Goal: Transaction & Acquisition: Purchase product/service

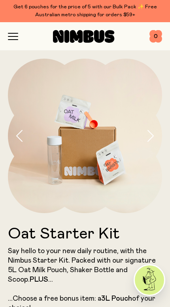
click at [8, 39] on icon "button" at bounding box center [13, 36] width 10 height 7
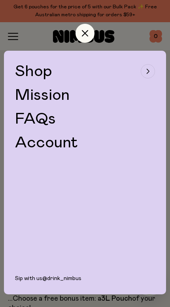
click at [137, 73] on button "Shop" at bounding box center [85, 71] width 140 height 16
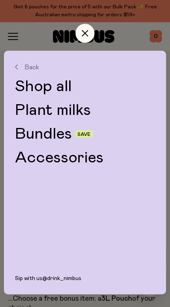
click at [78, 114] on link "Plant milks" at bounding box center [85, 110] width 140 height 16
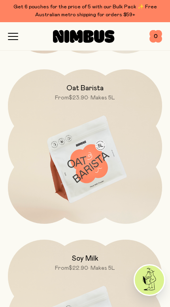
scroll to position [225, 0]
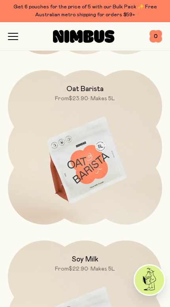
click at [105, 171] on img at bounding box center [85, 160] width 154 height 181
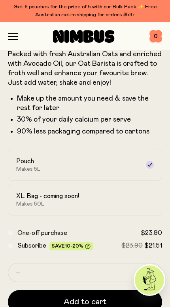
scroll to position [198, 0]
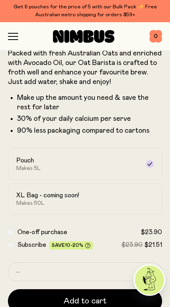
click at [132, 195] on div "XL Bag - coming soon! Makes 50L" at bounding box center [78, 198] width 124 height 15
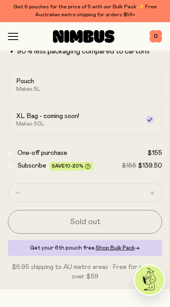
scroll to position [278, 0]
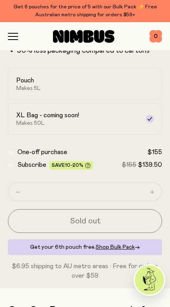
click at [116, 84] on div "Pouch Makes 5L" at bounding box center [78, 83] width 124 height 15
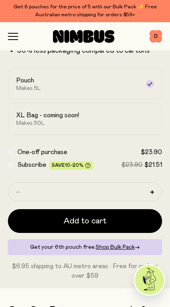
click at [154, 189] on button "button" at bounding box center [152, 192] width 13 height 13
click at [154, 190] on button "button" at bounding box center [152, 192] width 13 height 13
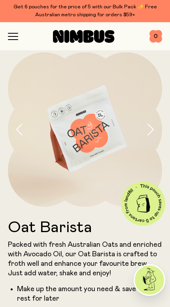
scroll to position [0, 0]
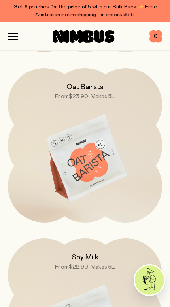
scroll to position [212, 0]
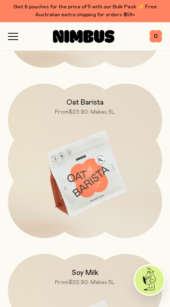
click at [93, 182] on img at bounding box center [85, 174] width 154 height 181
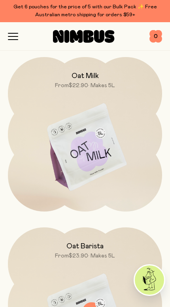
scroll to position [63, 0]
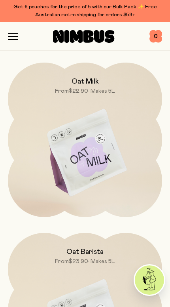
click at [100, 166] on img at bounding box center [85, 153] width 154 height 181
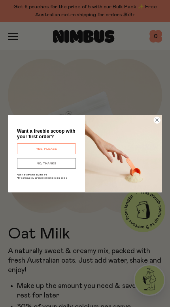
click at [57, 147] on button "YES, PLEASE" at bounding box center [46, 148] width 59 height 11
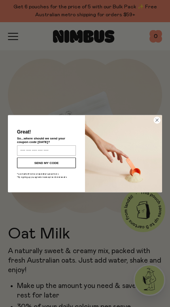
click at [62, 154] on input "Enter your email address" at bounding box center [46, 150] width 59 height 10
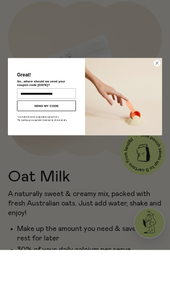
type input "**********"
click at [53, 157] on button "SEND MY CODE" at bounding box center [46, 162] width 59 height 11
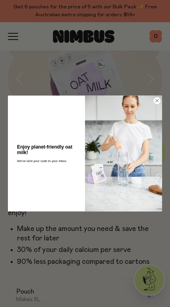
click at [156, 104] on img "POPUP Form" at bounding box center [123, 153] width 77 height 116
click at [153, 101] on img "POPUP Form" at bounding box center [123, 153] width 77 height 116
click at [160, 99] on circle "Close dialog" at bounding box center [157, 100] width 7 height 7
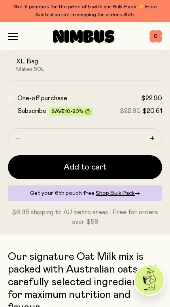
scroll to position [321, 0]
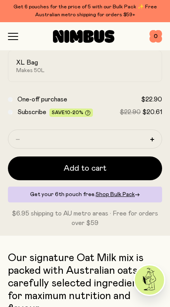
click at [157, 139] on button "button" at bounding box center [152, 139] width 13 height 13
click at [152, 139] on icon "button" at bounding box center [152, 139] width 4 height 4
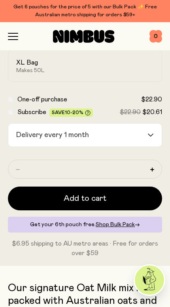
click at [85, 223] on div "Get your 6th pouch free. Shop Bulk Pack →" at bounding box center [85, 225] width 154 height 16
click at [130, 225] on span "Shop Bulk Pack" at bounding box center [115, 225] width 39 height 6
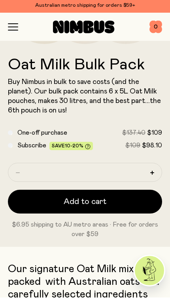
scroll to position [160, 0]
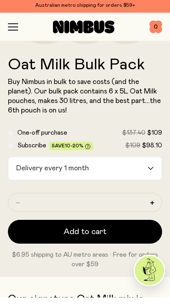
click at [145, 167] on input "Search for option" at bounding box center [119, 177] width 55 height 23
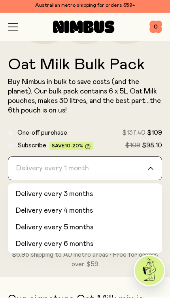
scroll to position [32, 0]
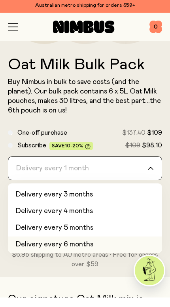
click at [86, 246] on li "Delivery every 6 months" at bounding box center [85, 254] width 154 height 17
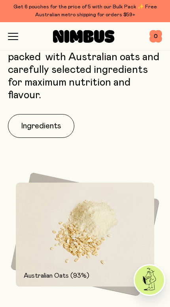
scroll to position [427, 0]
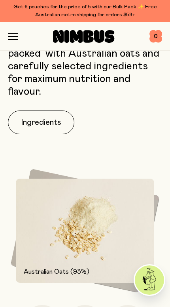
click at [110, 223] on img at bounding box center [85, 231] width 139 height 104
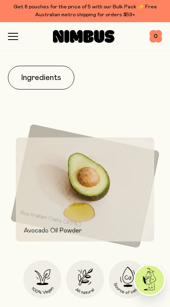
scroll to position [474, 0]
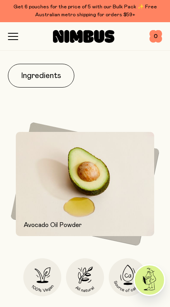
click at [136, 226] on div "Australian Oats (93%)" at bounding box center [76, 222] width 133 height 48
click at [133, 220] on p "Avocado Oil Powder" at bounding box center [85, 225] width 123 height 10
click at [93, 157] on img at bounding box center [85, 184] width 139 height 104
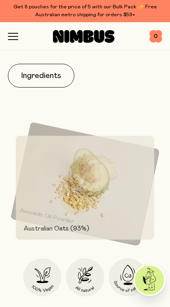
click at [151, 139] on img at bounding box center [85, 187] width 139 height 104
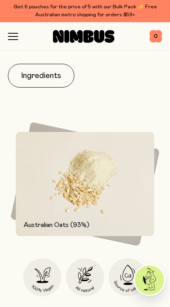
click at [151, 144] on img at bounding box center [85, 184] width 139 height 104
click at [158, 143] on img at bounding box center [84, 184] width 149 height 124
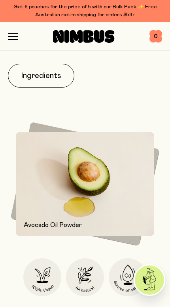
click at [156, 147] on img at bounding box center [84, 184] width 149 height 124
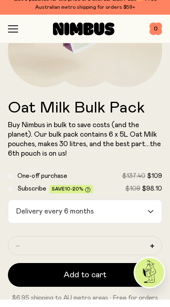
scroll to position [121, 0]
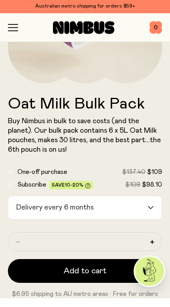
click at [100, 274] on span "Add to cart" at bounding box center [85, 279] width 43 height 11
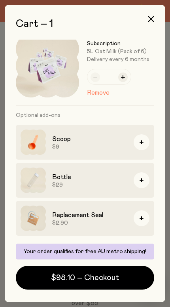
scroll to position [13, 0]
click at [110, 278] on span "$98.10 – Checkout" at bounding box center [85, 277] width 68 height 11
click at [150, 138] on div "Scoop $9" at bounding box center [85, 142] width 139 height 35
click at [143, 145] on button "button" at bounding box center [142, 142] width 16 height 16
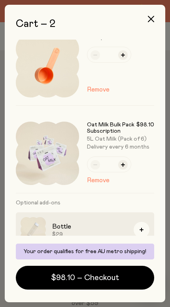
click at [123, 282] on button "$98.10 – Checkout" at bounding box center [85, 278] width 139 height 24
